Goal: Transaction & Acquisition: Purchase product/service

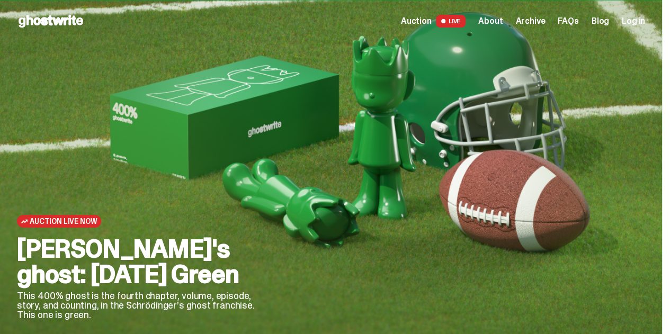
click at [160, 209] on div "Auction Live Now Schrödinger's ghost: Sunday Green This 400% ghost is the fourt…" at bounding box center [144, 226] width 255 height 267
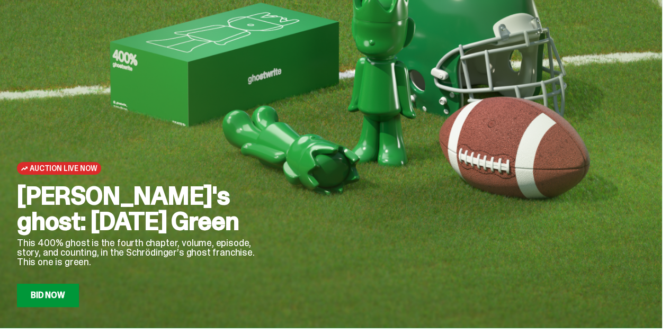
scroll to position [85, 0]
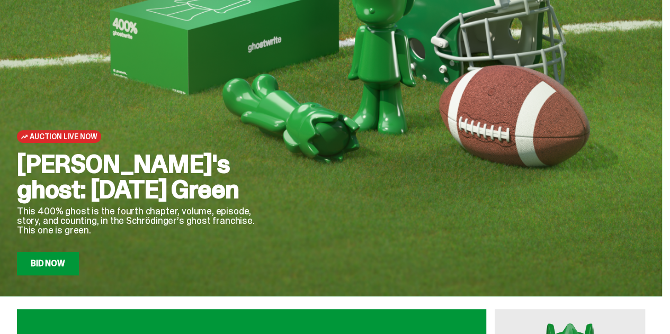
click at [66, 256] on link "Bid Now" at bounding box center [48, 263] width 62 height 23
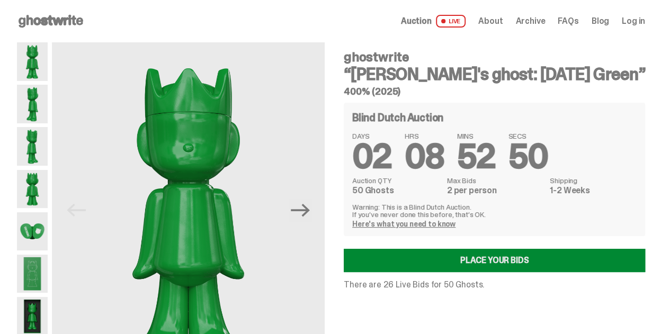
click at [446, 257] on link "Place your Bids" at bounding box center [494, 260] width 301 height 23
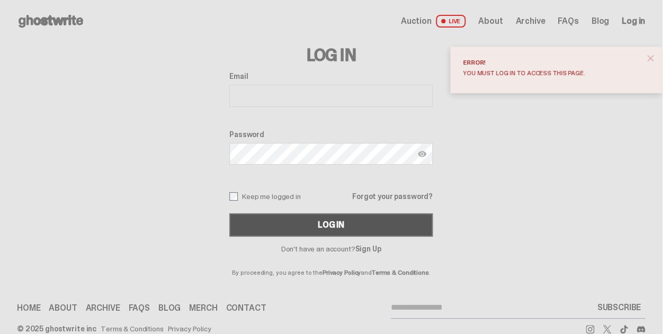
type input "**********"
click at [292, 220] on button "Log In" at bounding box center [330, 224] width 203 height 23
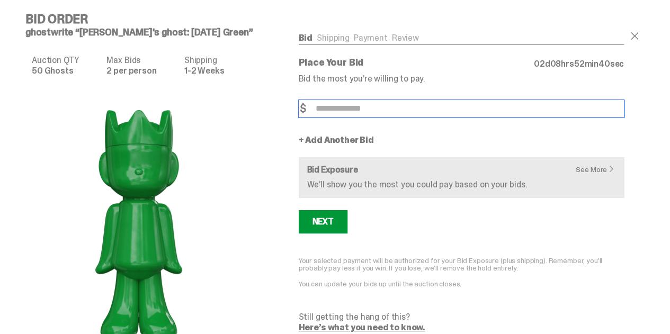
click at [343, 107] on input "Bid Amount" at bounding box center [461, 108] width 325 height 17
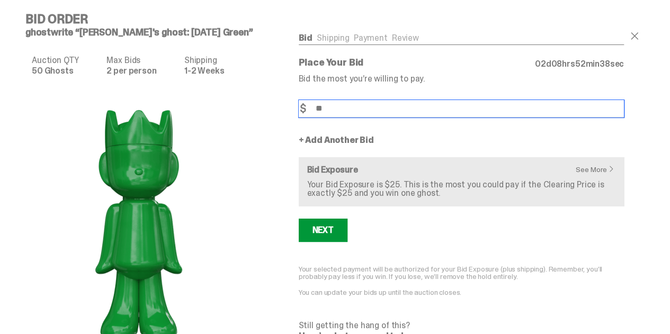
type input "**"
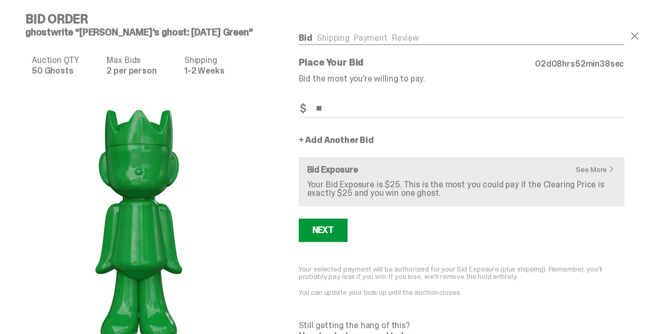
click at [339, 136] on link "+ Add Another Bid" at bounding box center [336, 140] width 75 height 8
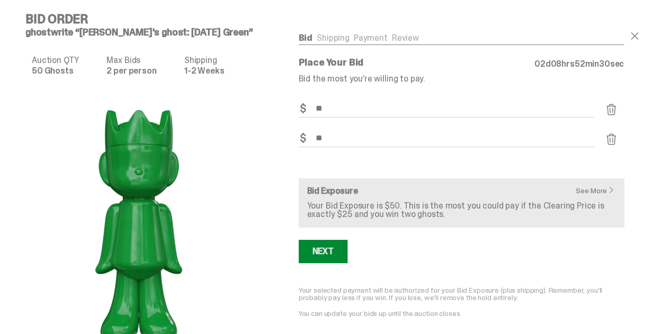
type input "**"
click at [325, 249] on div "Next" at bounding box center [322, 251] width 21 height 8
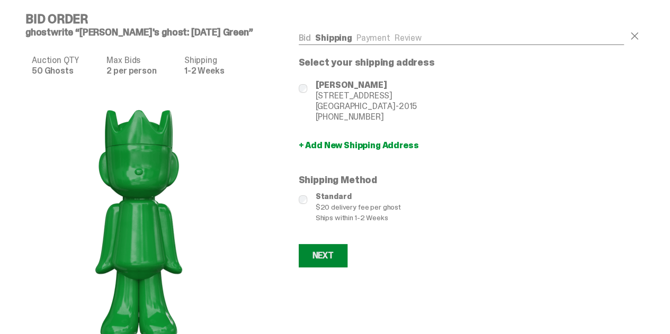
click at [330, 259] on div "Next" at bounding box center [322, 255] width 21 height 8
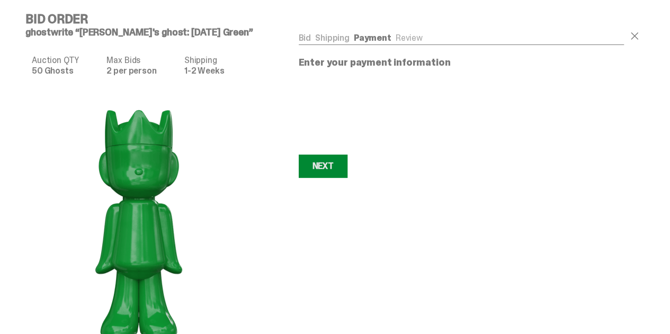
click at [313, 166] on button "Next Next" at bounding box center [323, 166] width 49 height 23
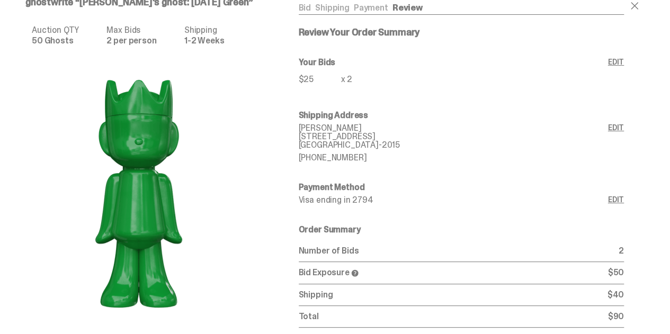
scroll to position [115, 0]
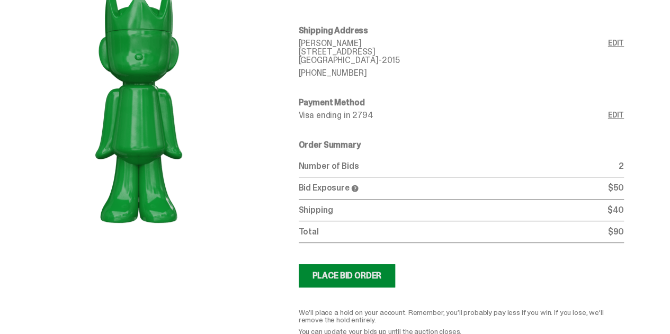
click at [358, 272] on div "Place Bid Order" at bounding box center [346, 276] width 69 height 8
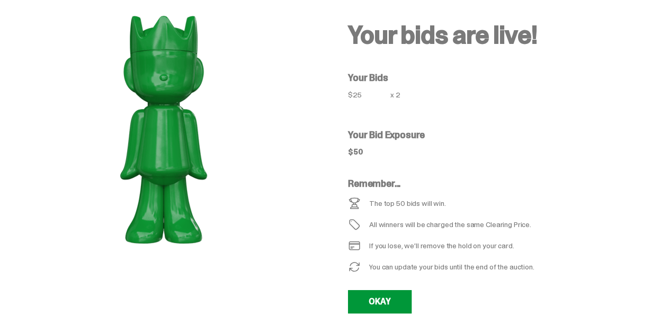
scroll to position [50, 0]
click at [393, 302] on link "OKAY" at bounding box center [380, 301] width 64 height 23
